Goal: Navigation & Orientation: Find specific page/section

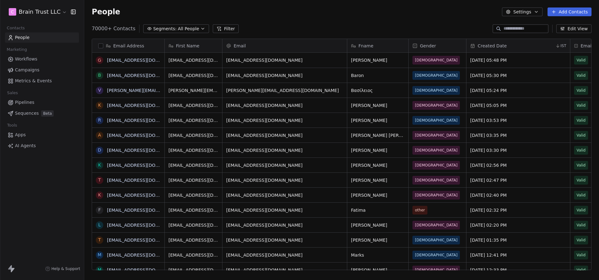
scroll to position [246, 514]
click at [28, 60] on span "Workflows" at bounding box center [26, 59] width 22 height 7
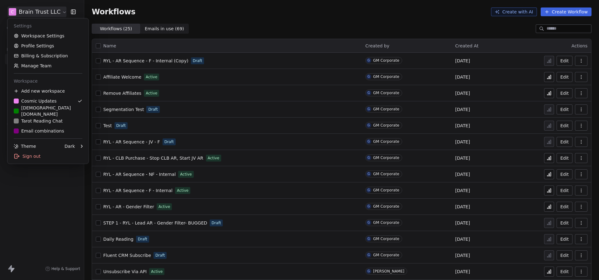
click at [52, 14] on html "C Brain Trust LLC Contacts People Marketing Workflows Campaigns Metrics & Event…" at bounding box center [299, 140] width 599 height 280
click at [155, 24] on html "C Brain Trust LLC Contacts People Marketing Workflows Campaigns Metrics & Event…" at bounding box center [299, 140] width 599 height 280
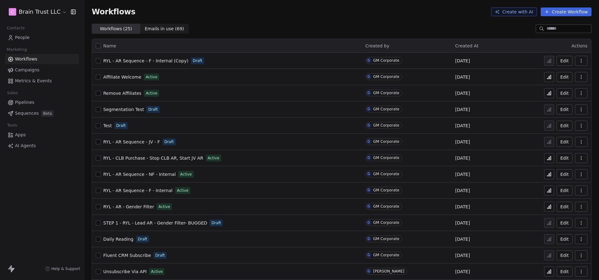
click at [30, 70] on span "Campaigns" at bounding box center [27, 70] width 24 height 7
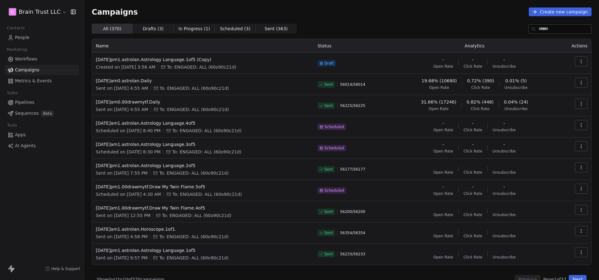
click at [256, 28] on span "Sent ( 363 ) Sent ( 363 )" at bounding box center [276, 29] width 41 height 10
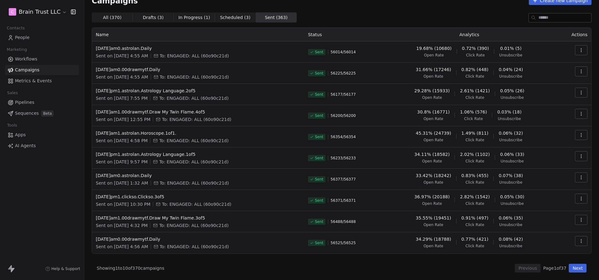
scroll to position [8, 0]
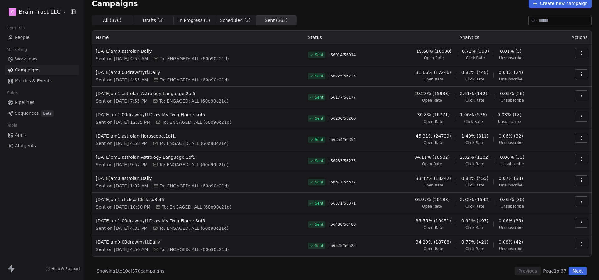
click at [19, 16] on html "C Brain Trust LLC Contacts People Marketing Workflows Campaigns Metrics & Event…" at bounding box center [299, 140] width 599 height 280
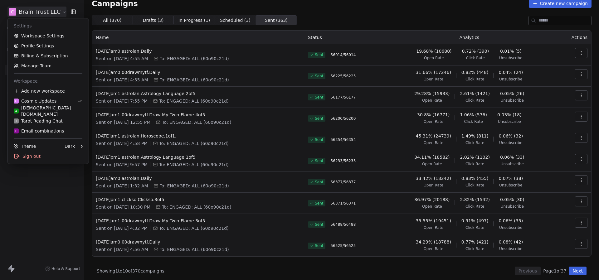
click at [355, 0] on html "C Brain Trust LLC Contacts People Marketing Workflows Campaigns Metrics & Event…" at bounding box center [299, 140] width 599 height 280
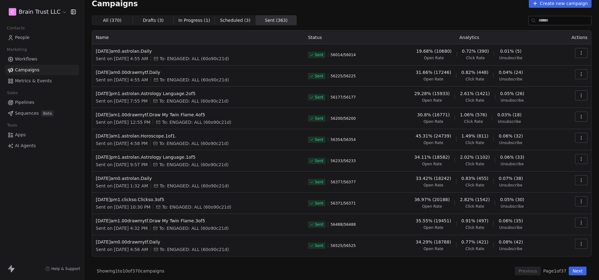
click at [32, 17] on html "C Brain Trust LLC Contacts People Marketing Workflows Campaigns Metrics & Event…" at bounding box center [299, 140] width 599 height 280
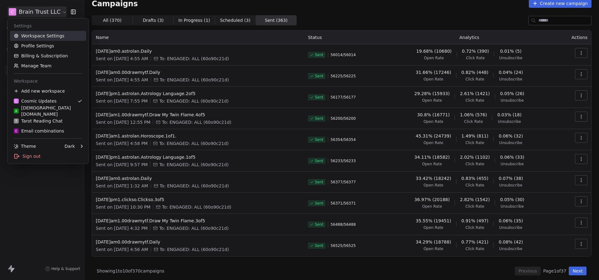
click at [34, 36] on link "Workspace Settings" at bounding box center [48, 36] width 76 height 10
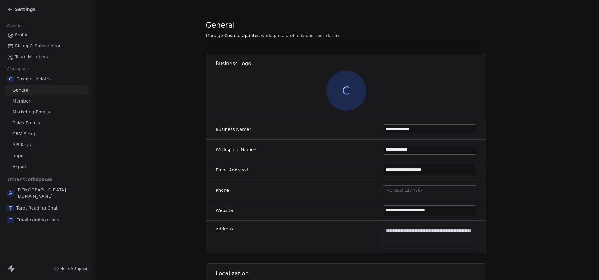
click at [31, 113] on span "Marketing Emails" at bounding box center [30, 112] width 37 height 7
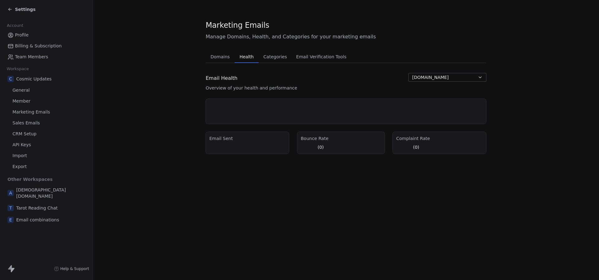
click at [238, 62] on button "Health Health" at bounding box center [246, 57] width 24 height 12
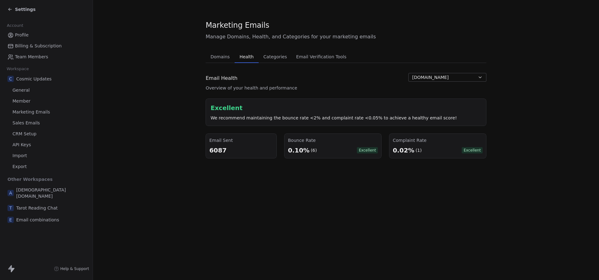
click at [446, 78] on button "[DOMAIN_NAME]" at bounding box center [447, 77] width 78 height 9
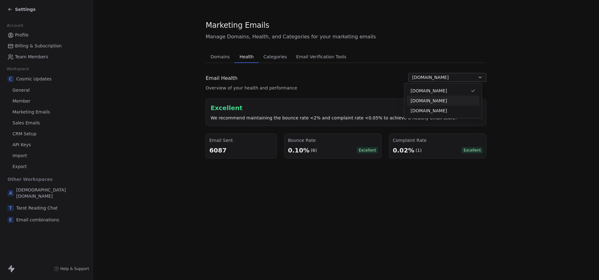
click at [434, 101] on span "[DOMAIN_NAME]" at bounding box center [428, 101] width 36 height 7
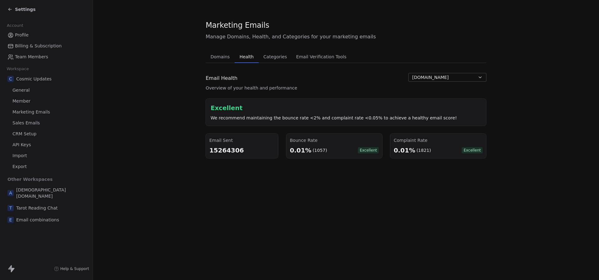
click at [511, 37] on section "Marketing Emails Manage Domains, Health, and Categories for your marketing emai…" at bounding box center [346, 89] width 506 height 178
click at [29, 8] on span "Settings" at bounding box center [25, 9] width 21 height 6
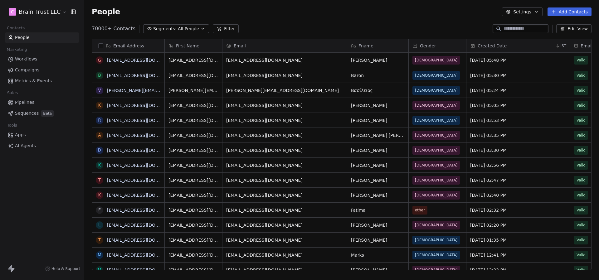
scroll to position [246, 514]
click at [29, 8] on html "C Brain Trust LLC Contacts People Marketing Workflows Campaigns Metrics & Event…" at bounding box center [299, 140] width 599 height 280
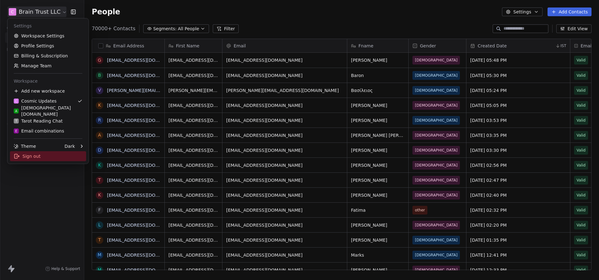
click at [46, 157] on div "Sign out" at bounding box center [48, 156] width 76 height 10
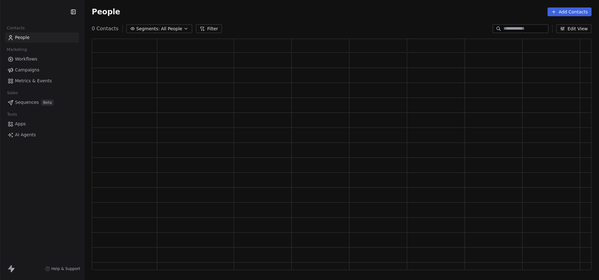
scroll to position [231, 499]
